Goal: Task Accomplishment & Management: Use online tool/utility

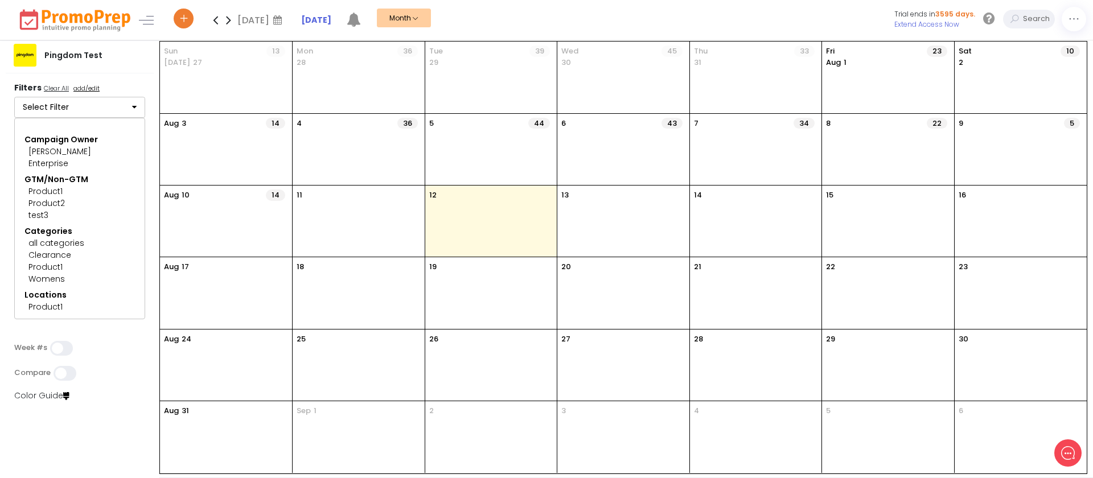
click at [189, 25] on span at bounding box center [184, 19] width 20 height 20
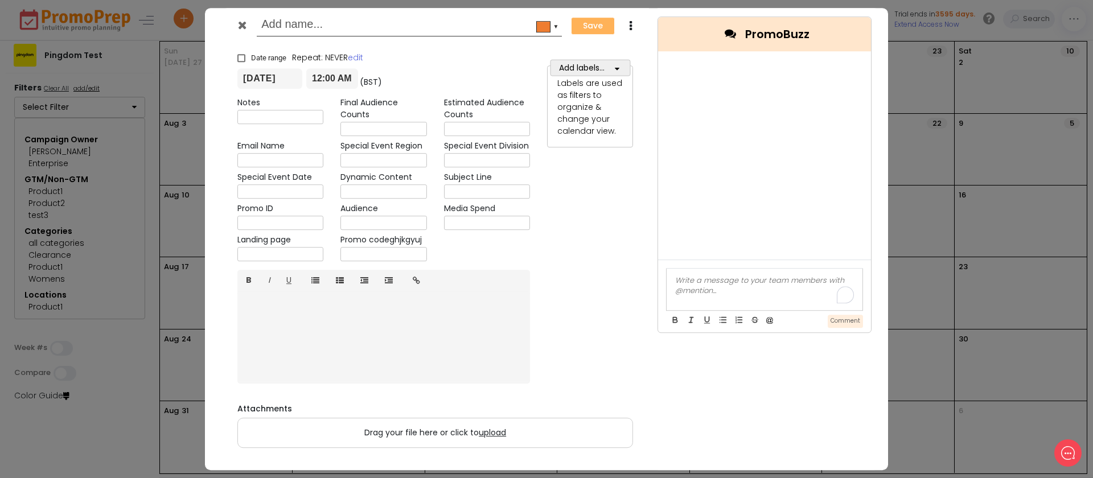
click at [432, 31] on input "text" at bounding box center [407, 25] width 292 height 20
click at [244, 25] on icon at bounding box center [242, 24] width 9 height 11
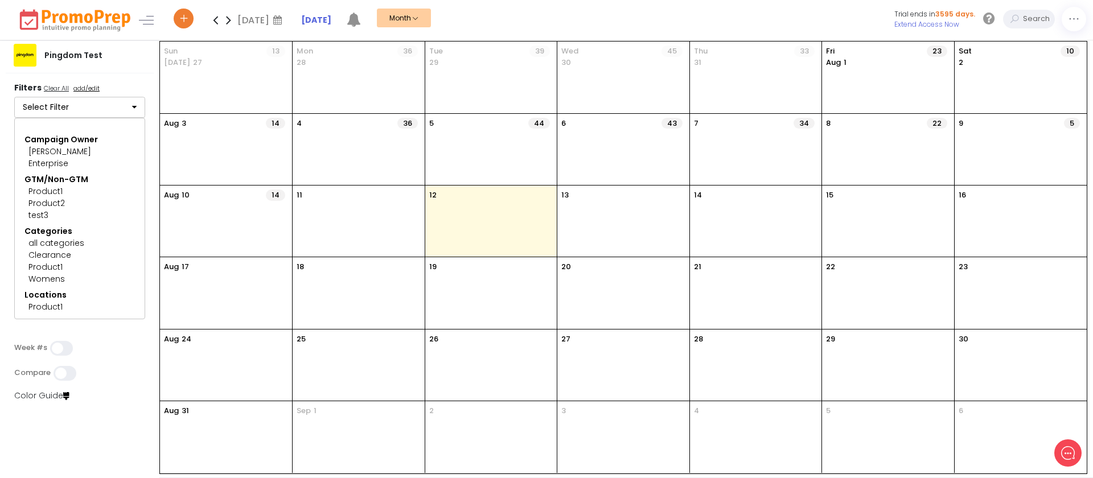
click at [88, 92] on u "add/edit" at bounding box center [86, 88] width 26 height 9
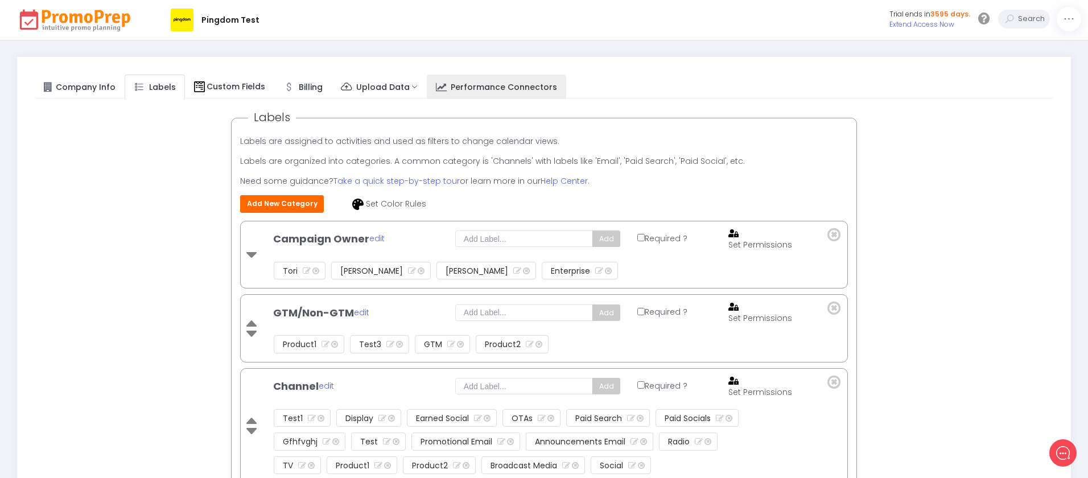
click at [525, 92] on span "Performance Connectors" at bounding box center [504, 86] width 106 height 11
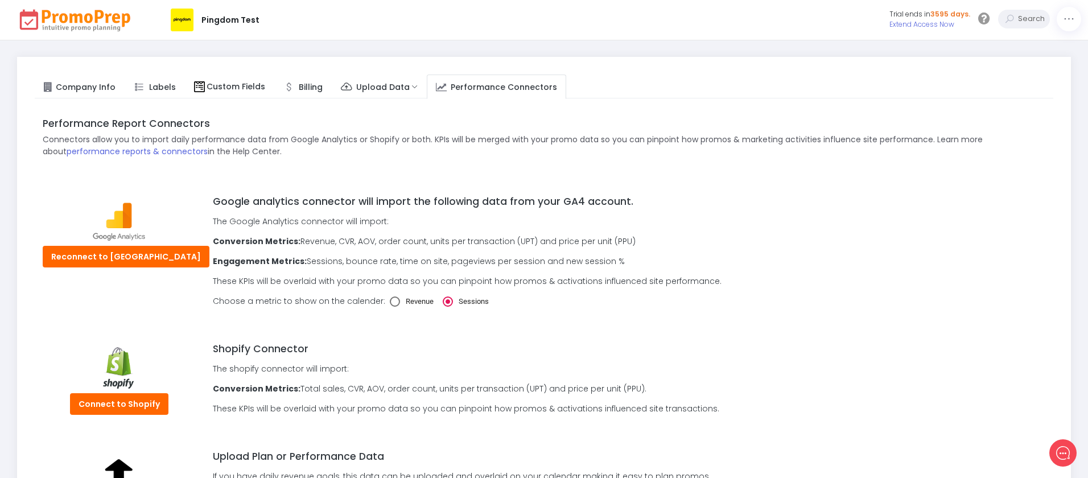
click at [76, 21] on img at bounding box center [75, 19] width 117 height 25
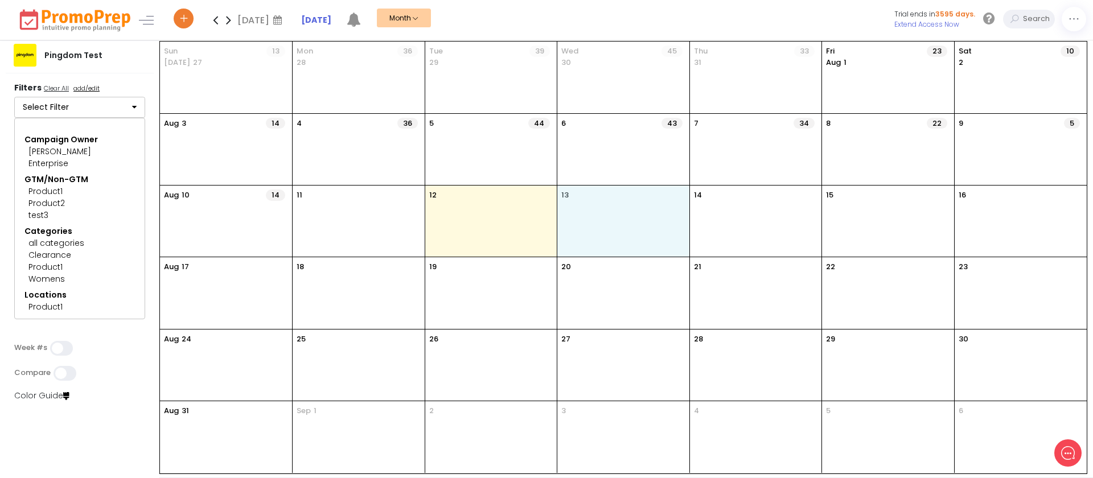
click at [607, 219] on div "13" at bounding box center [623, 221] width 132 height 71
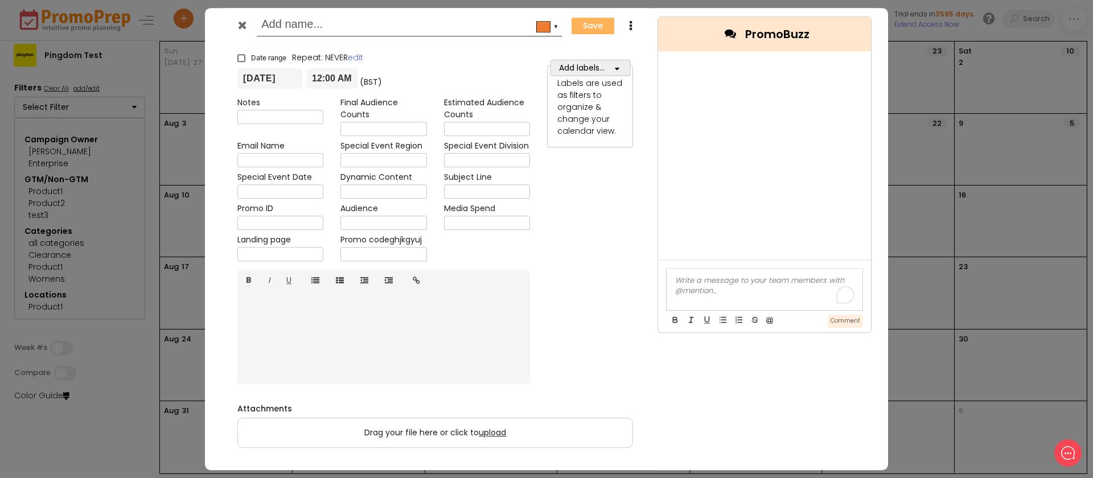
click at [285, 22] on input "text" at bounding box center [407, 25] width 292 height 20
type input "Test Promo"
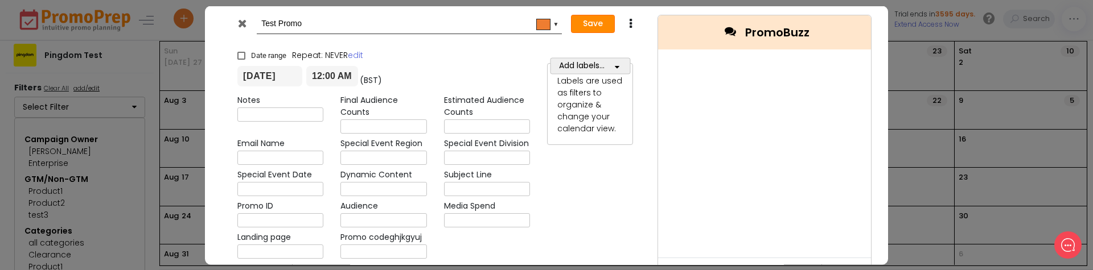
click at [596, 30] on button "Save" at bounding box center [593, 24] width 44 height 18
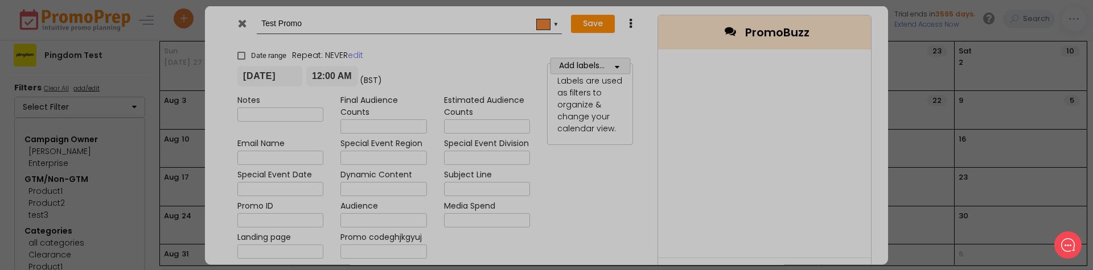
checkbox input "true"
type input "[DATE]"
type input "00:00"
type input "[DATE]"
type input "23:59"
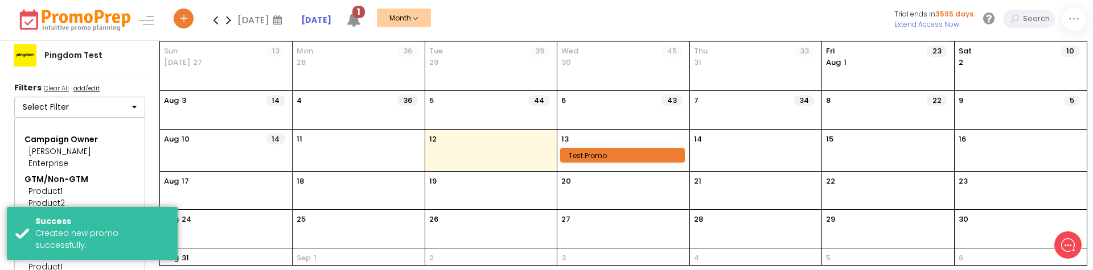
click at [589, 153] on div "Test Promo" at bounding box center [624, 155] width 111 height 9
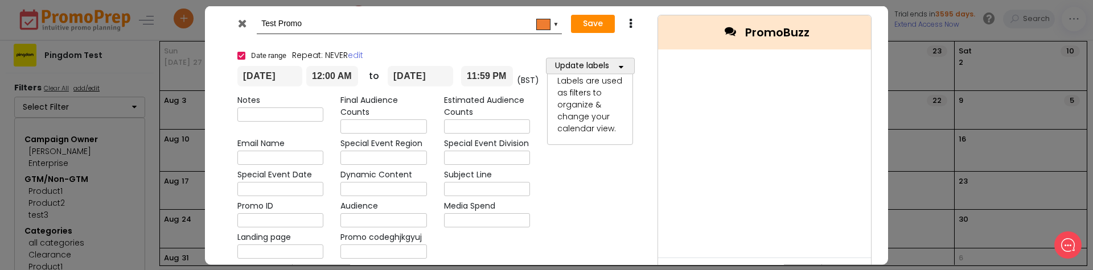
click at [243, 24] on icon at bounding box center [242, 22] width 9 height 11
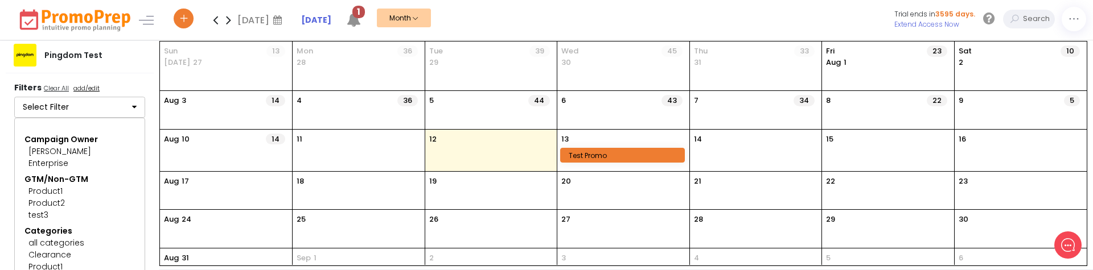
click at [88, 90] on u "add/edit" at bounding box center [86, 88] width 26 height 9
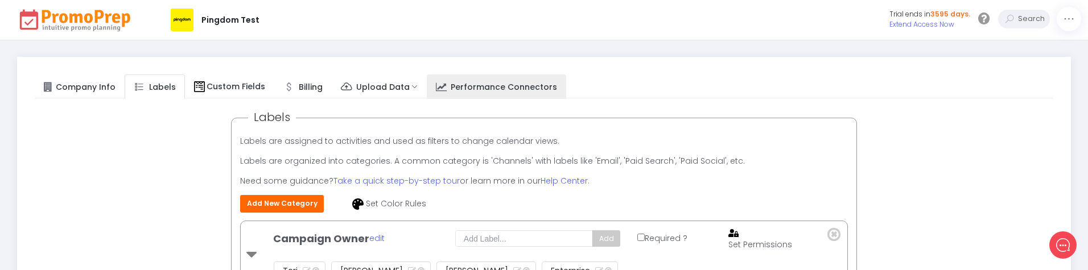
click at [436, 87] on icon at bounding box center [441, 87] width 11 height 0
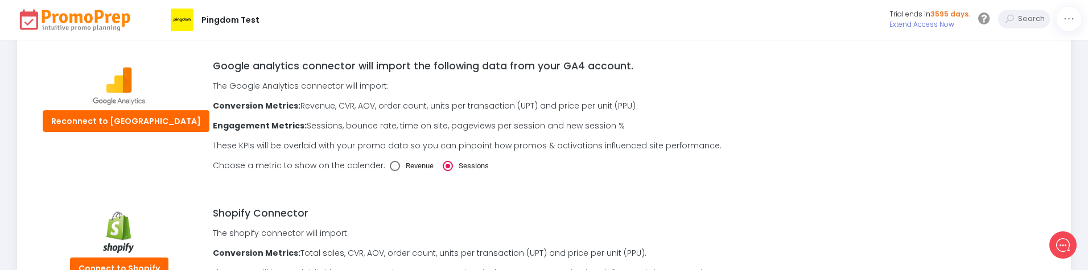
scroll to position [116, 0]
